Goal: Task Accomplishment & Management: Use online tool/utility

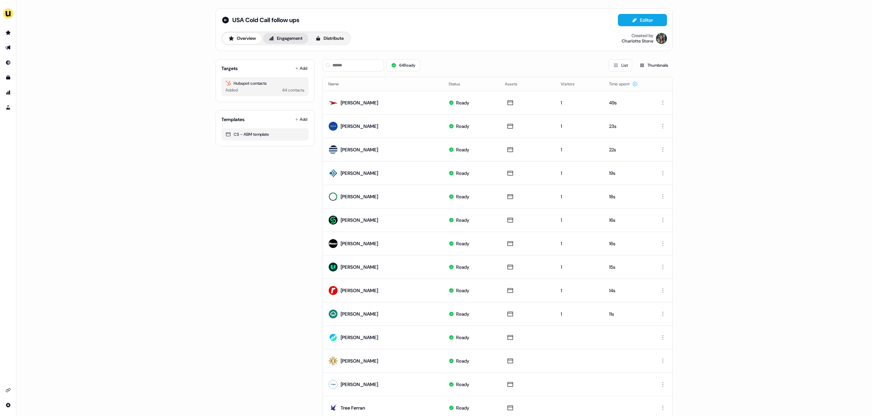
click at [288, 41] on button "Engagement" at bounding box center [285, 38] width 45 height 11
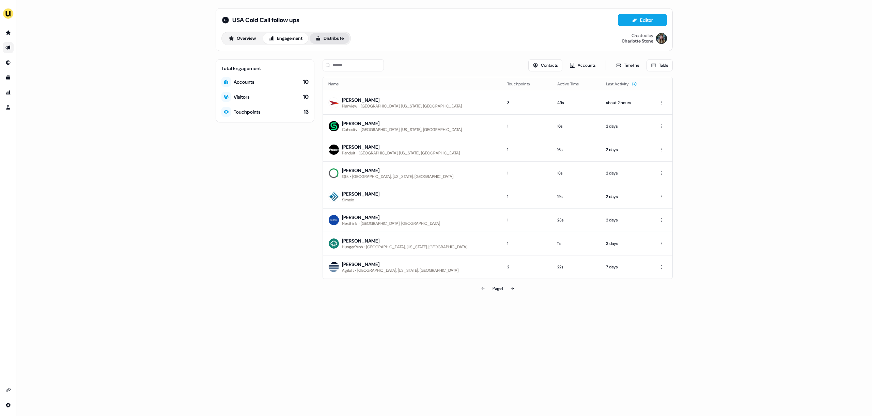
click at [340, 40] on button "Distribute" at bounding box center [330, 38] width 40 height 11
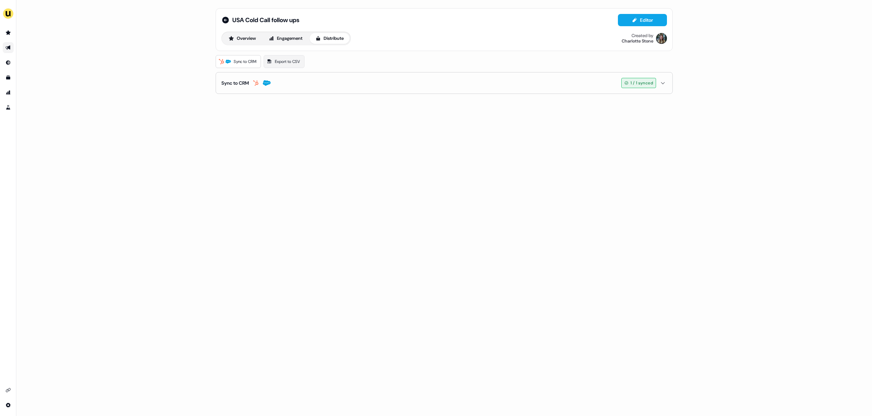
click at [279, 79] on button "Sync to CRM 1 / 1 synced" at bounding box center [443, 83] width 445 height 21
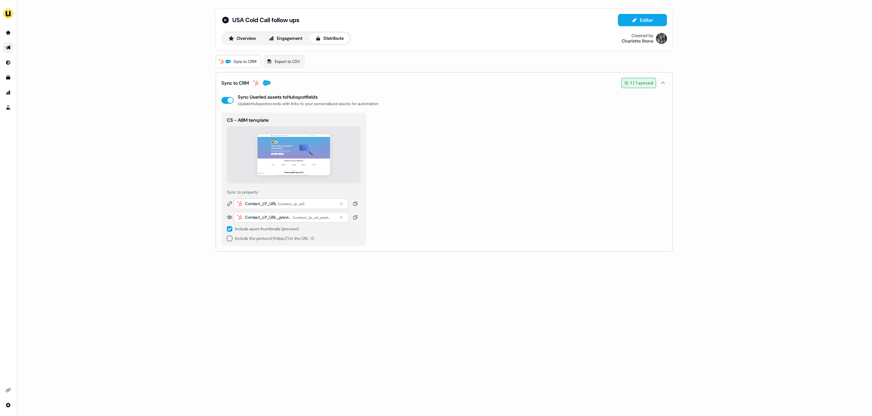
drag, startPoint x: 392, startPoint y: 162, endPoint x: 225, endPoint y: 159, distance: 167.2
click at [225, 159] on div "CS - ABM template Sync to property Contact_LP_URL ( contact_lp_url ) Contact_LP…" at bounding box center [443, 179] width 445 height 133
click at [225, 159] on div "CS - ABM template Sync to property Contact_LP_URL ( contact_lp_url ) Contact_LP…" at bounding box center [293, 179] width 145 height 133
drag, startPoint x: 222, startPoint y: 159, endPoint x: 362, endPoint y: 160, distance: 139.3
click at [362, 160] on div "CS - ABM template Sync to property Contact_LP_URL ( contact_lp_url ) Contact_LP…" at bounding box center [293, 179] width 145 height 133
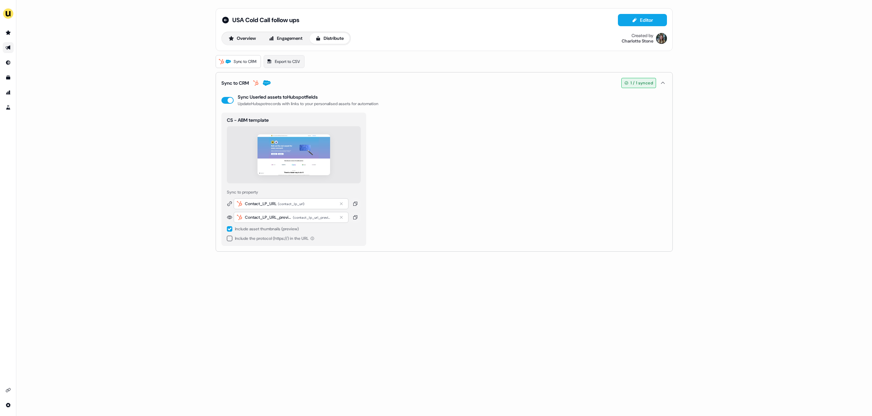
click at [362, 160] on div "CS - ABM template Sync to property Contact_LP_URL ( contact_lp_url ) Contact_LP…" at bounding box center [293, 179] width 145 height 133
click at [9, 47] on icon "Go to outbound experience" at bounding box center [7, 48] width 5 height 4
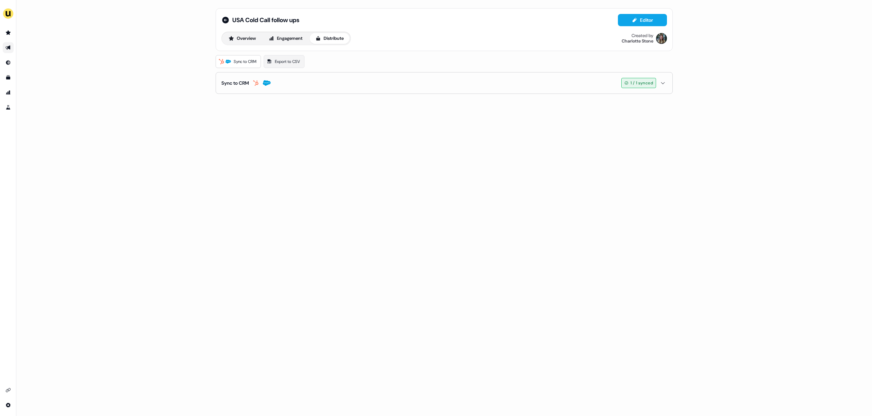
click at [260, 83] on icon "button" at bounding box center [256, 82] width 8 height 5
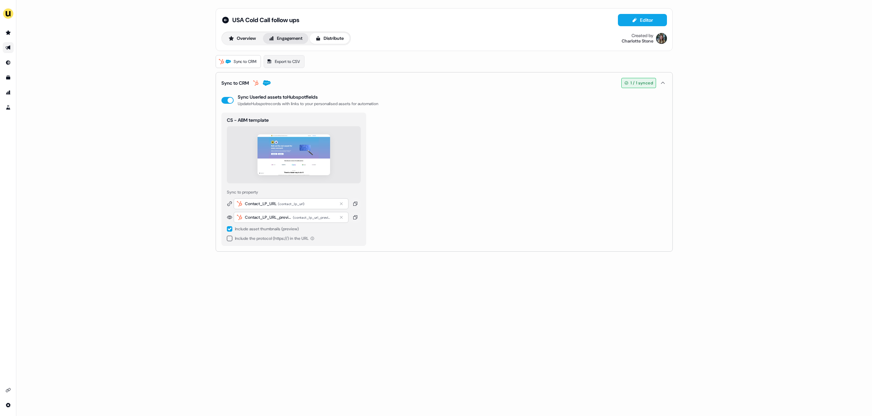
click at [290, 35] on button "Engagement" at bounding box center [285, 38] width 45 height 11
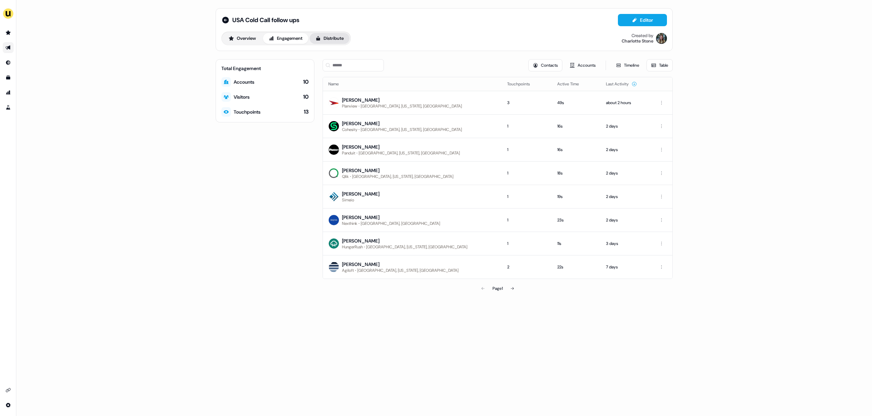
click at [330, 36] on button "Distribute" at bounding box center [330, 38] width 40 height 11
